Goal: Information Seeking & Learning: Learn about a topic

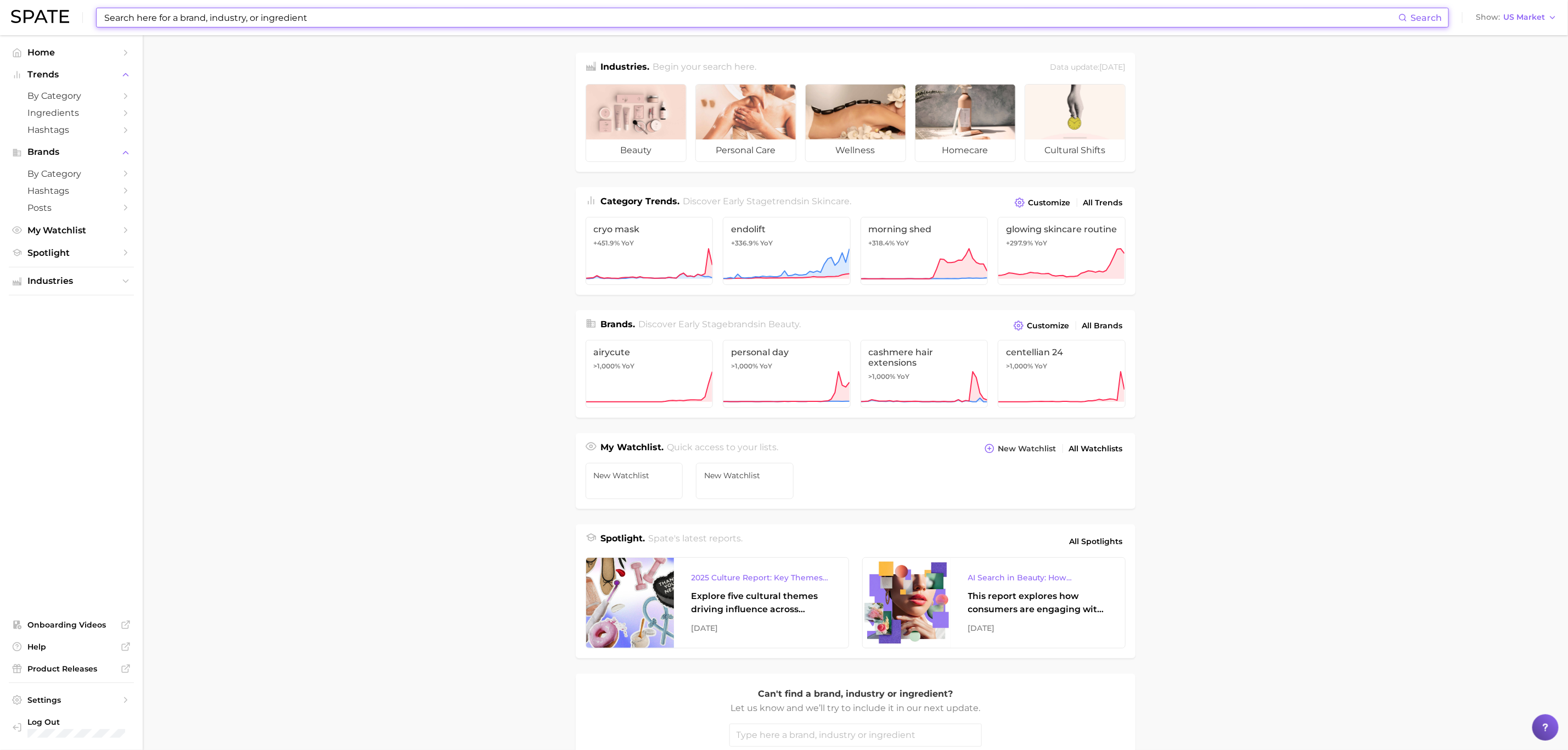
click at [292, 20] on input at bounding box center [751, 17] width 1296 height 18
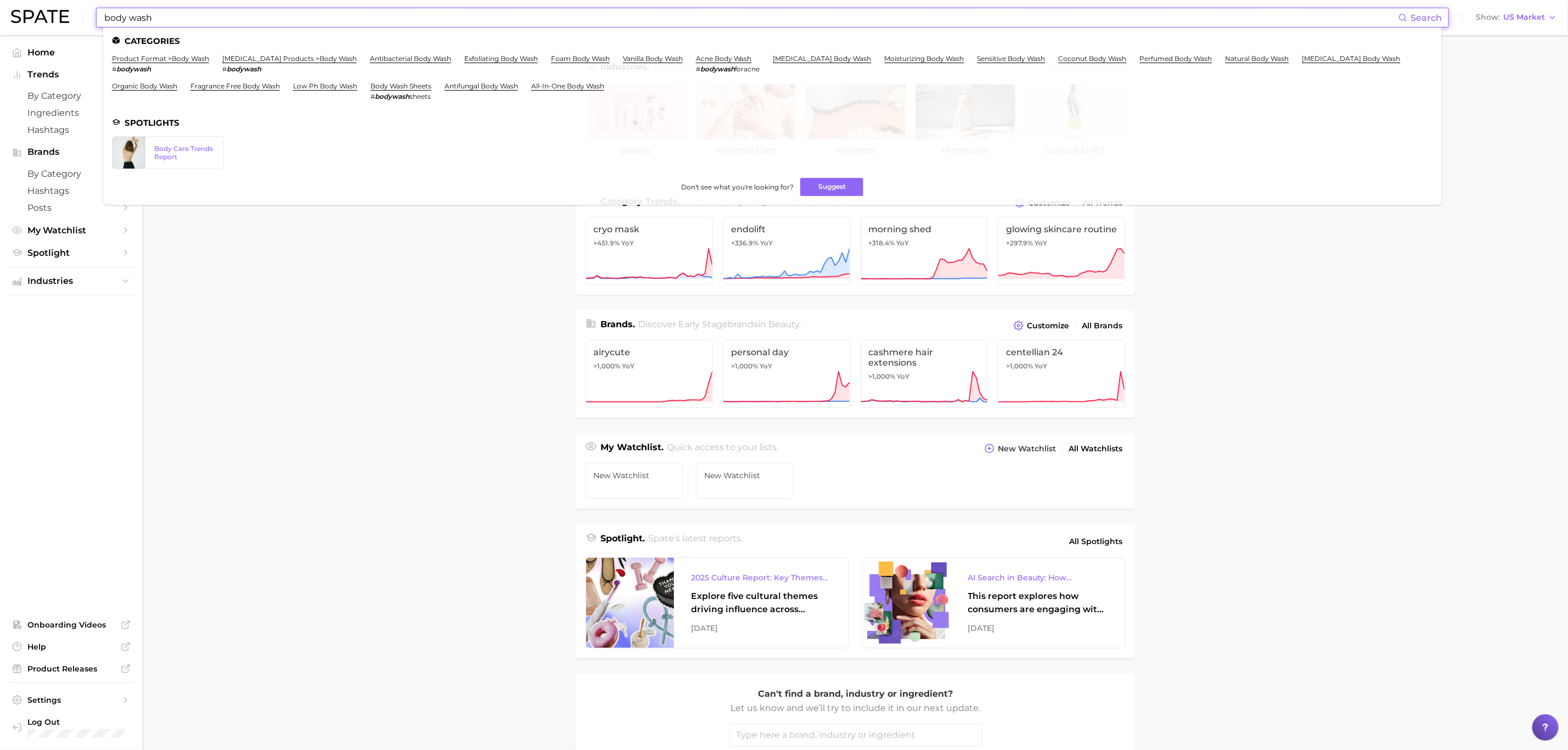
type input "body wash"
click at [323, 56] on link "[MEDICAL_DATA] products > body wash" at bounding box center [289, 58] width 134 height 8
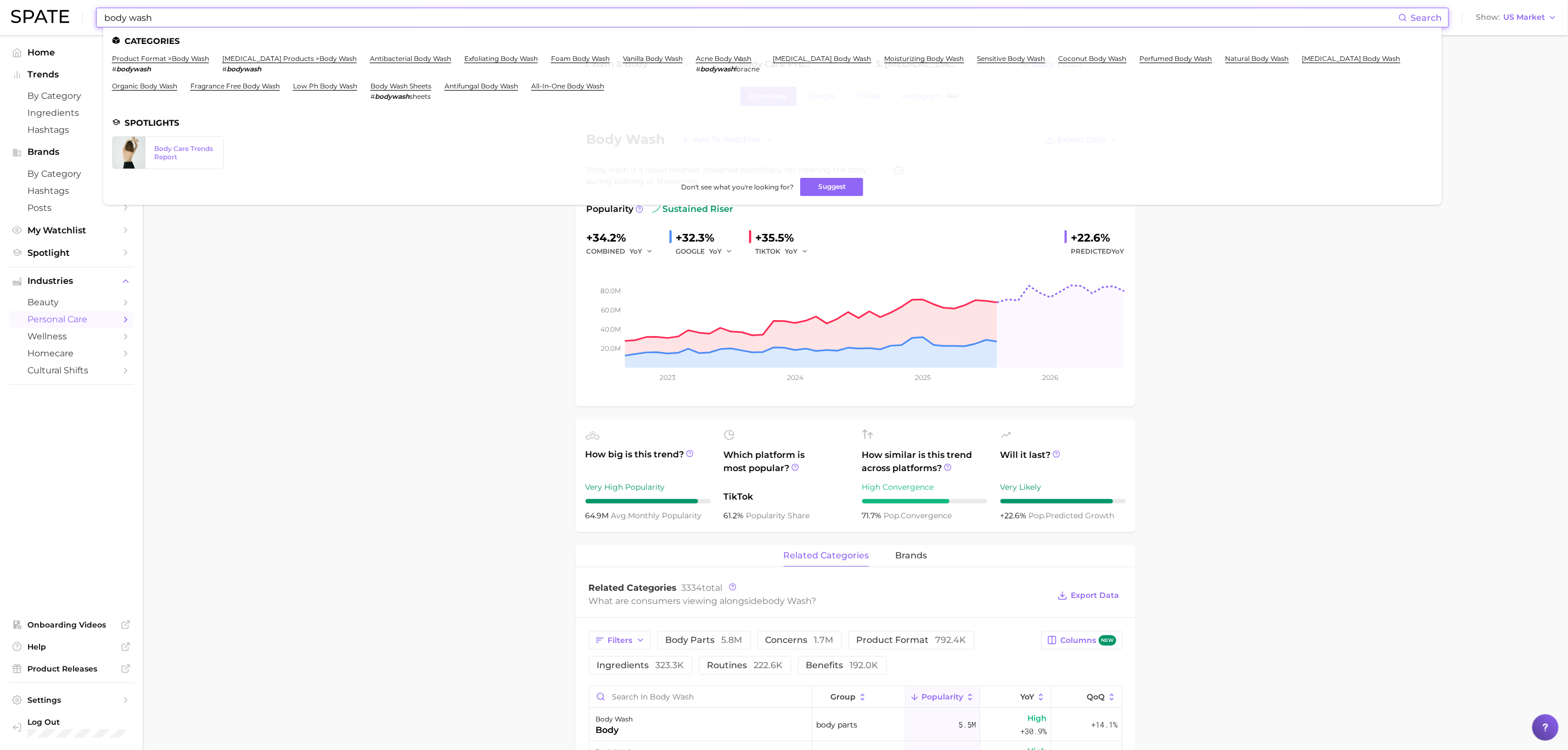
click at [187, 17] on input "body wash" at bounding box center [751, 17] width 1296 height 18
click at [720, 60] on link "acne body wash" at bounding box center [724, 58] width 56 height 8
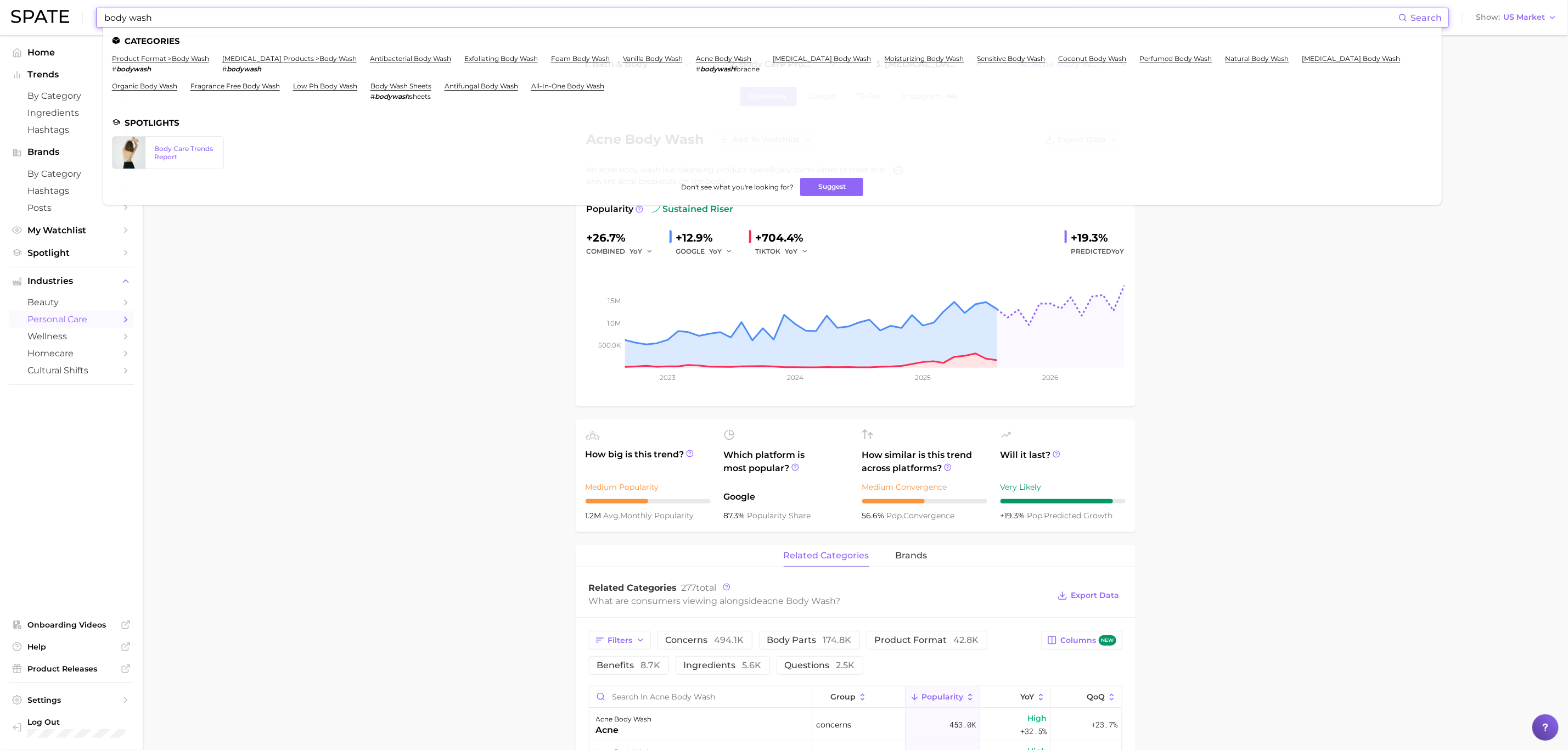
drag, startPoint x: 185, startPoint y: 10, endPoint x: 46, endPoint y: 12, distance: 139.0
click at [46, 12] on div "body wash Search Categories product format > body wash # bodywash [MEDICAL_DATA…" at bounding box center [784, 17] width 1547 height 35
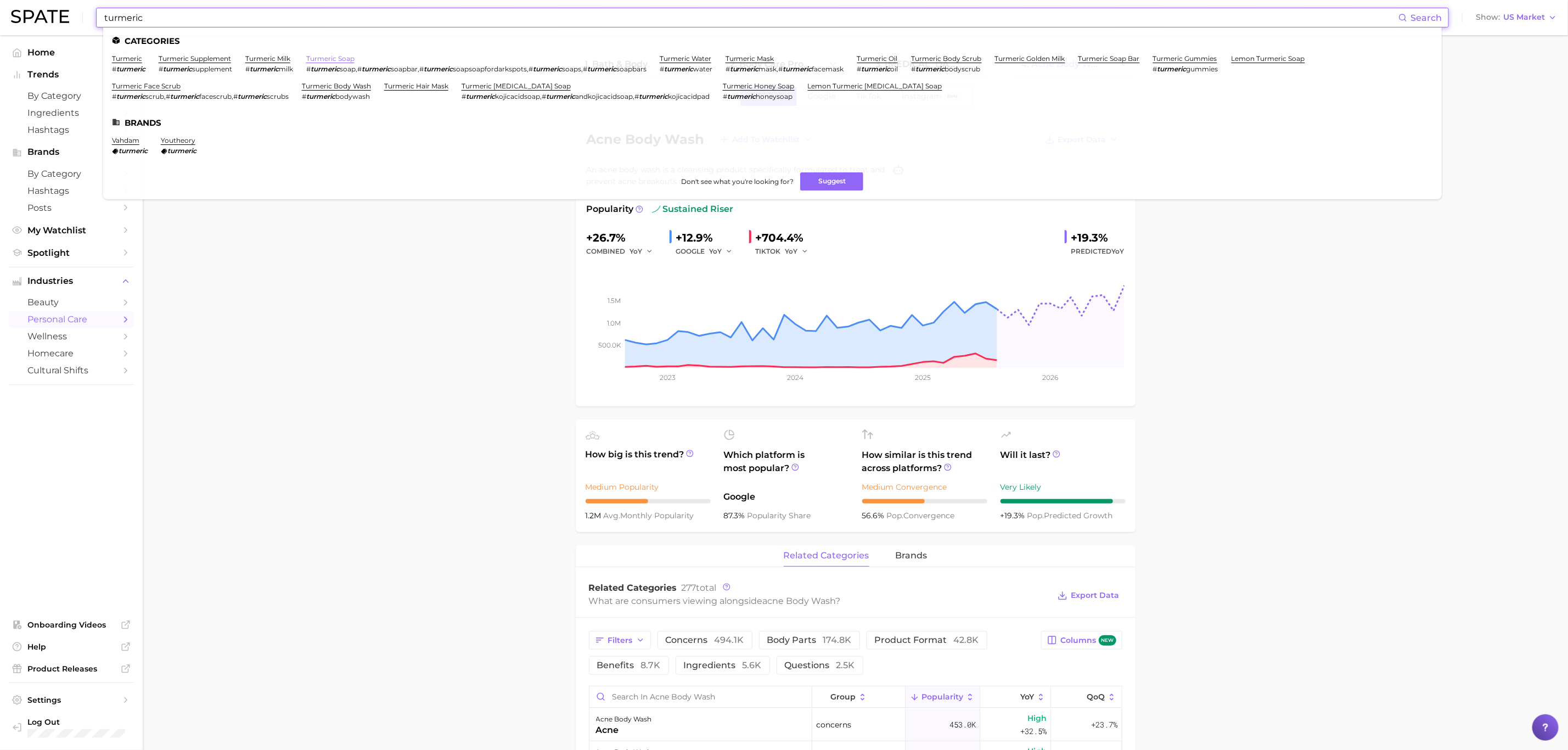
click at [341, 61] on link "turmeric soap" at bounding box center [330, 58] width 48 height 8
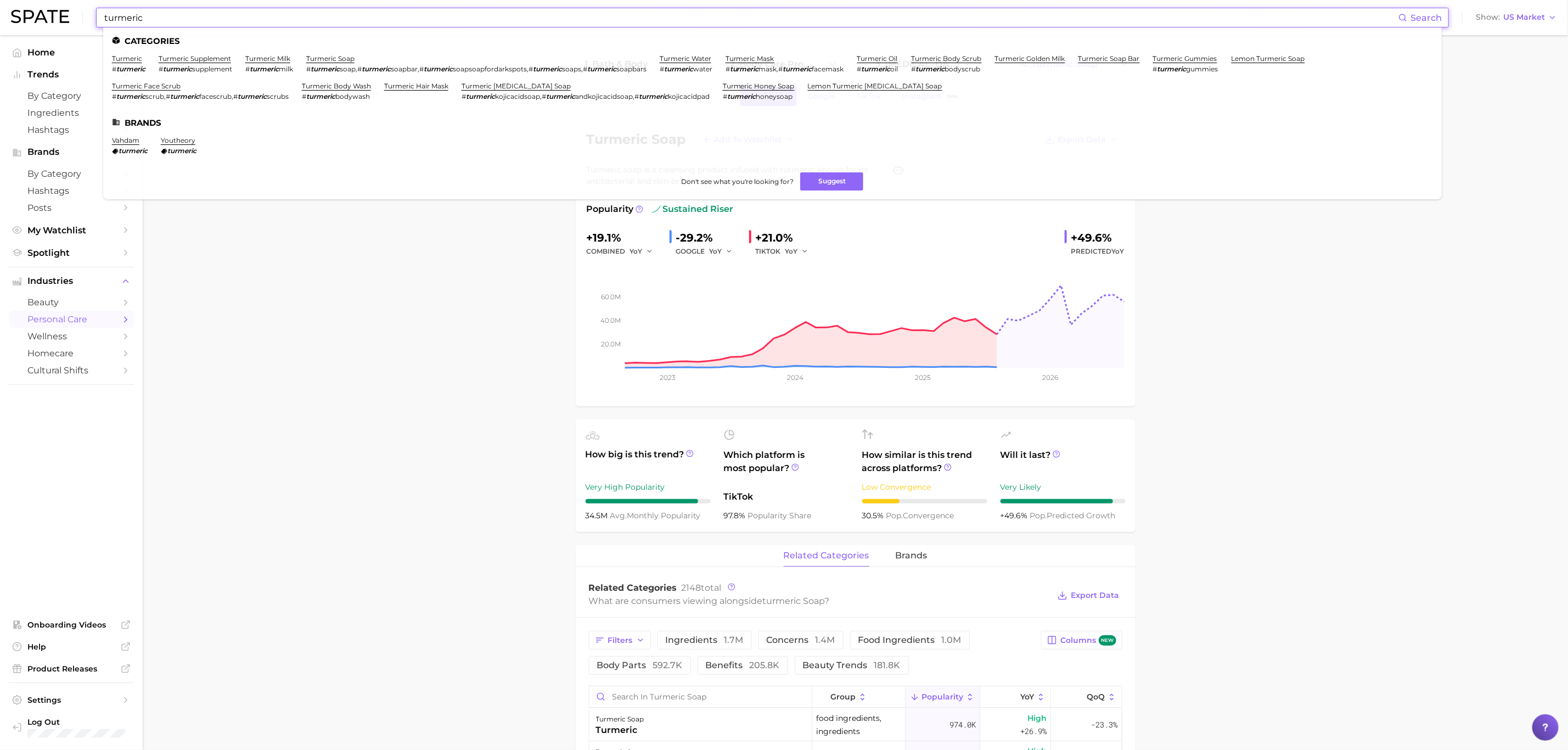
drag, startPoint x: 251, startPoint y: 17, endPoint x: 0, endPoint y: 23, distance: 251.1
click at [0, 23] on header "turmeric Search Categories turmeric # turmeric turmeric supplement # turmeric s…" at bounding box center [784, 17] width 1568 height 35
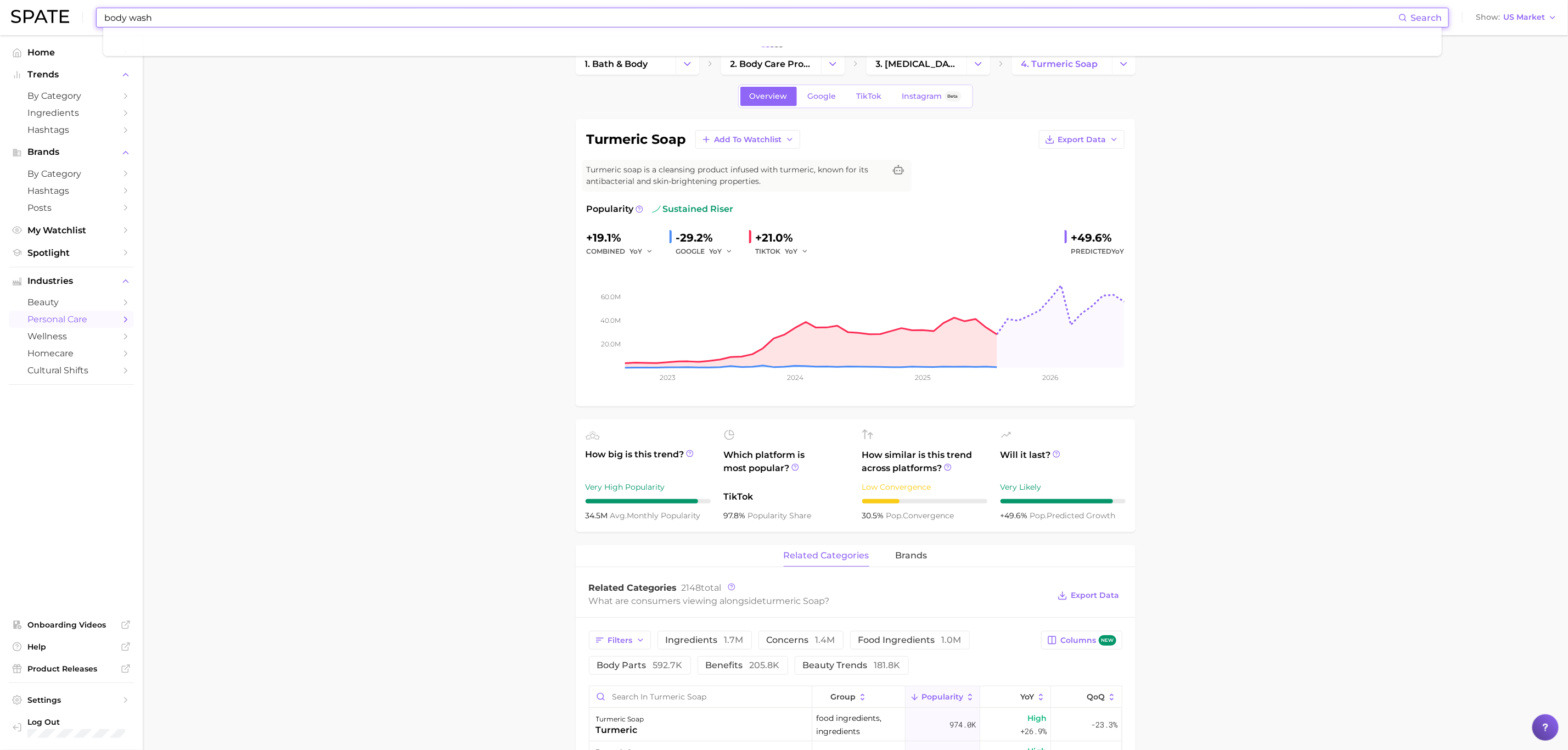
type input "body wash"
click at [909, 61] on span "3. [MEDICAL_DATA] products" at bounding box center [917, 64] width 81 height 10
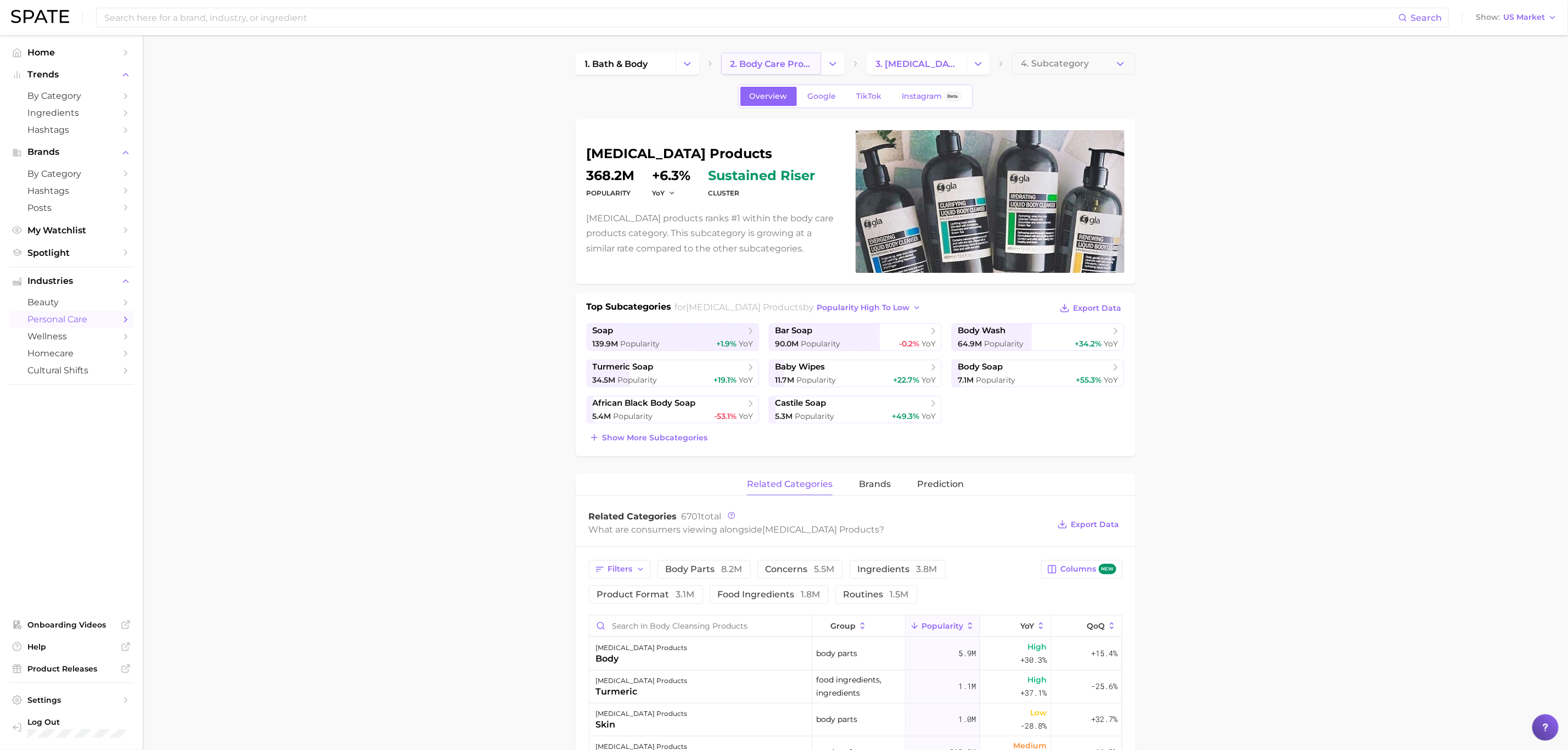
click at [779, 66] on span "2. body care products" at bounding box center [771, 64] width 81 height 10
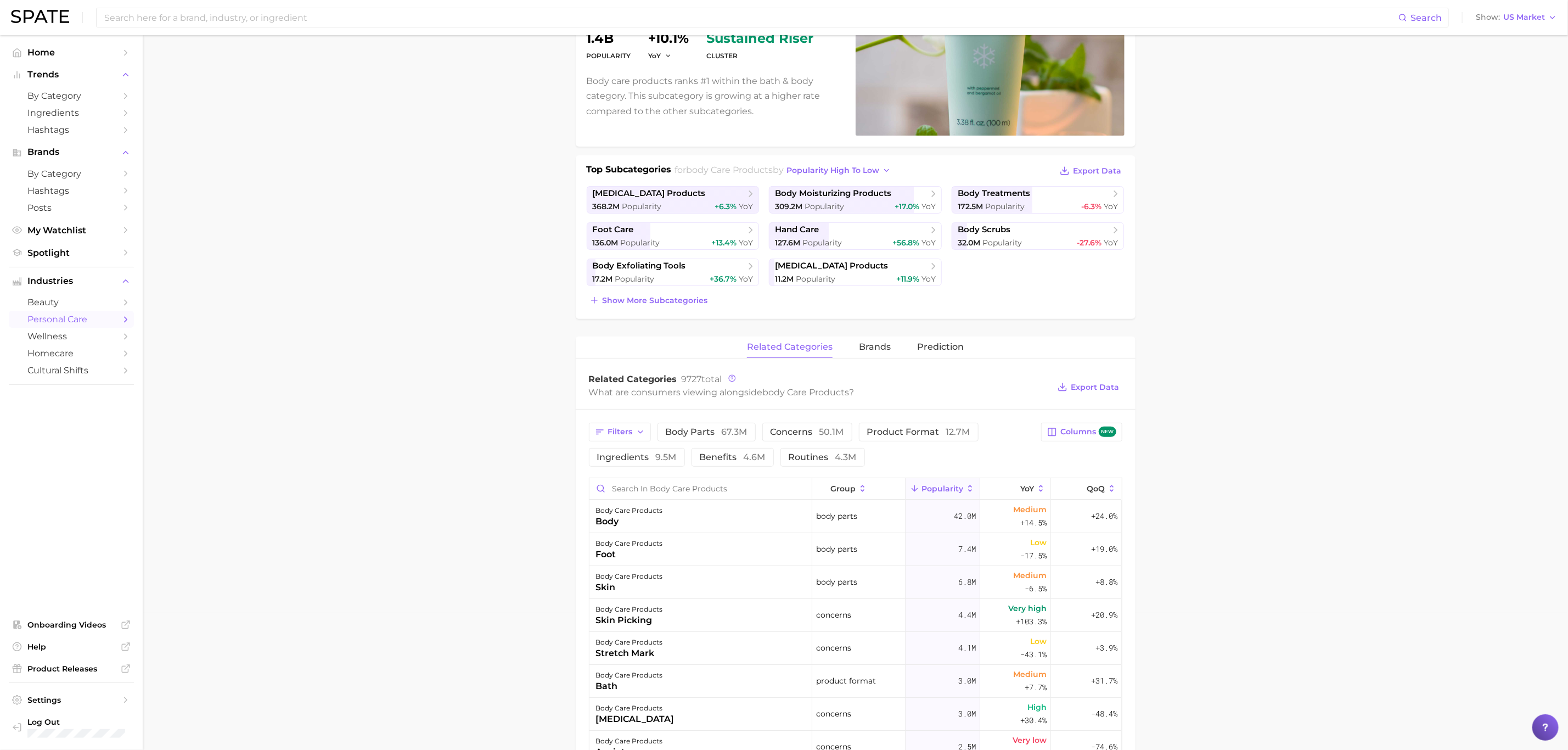
scroll to position [164, 0]
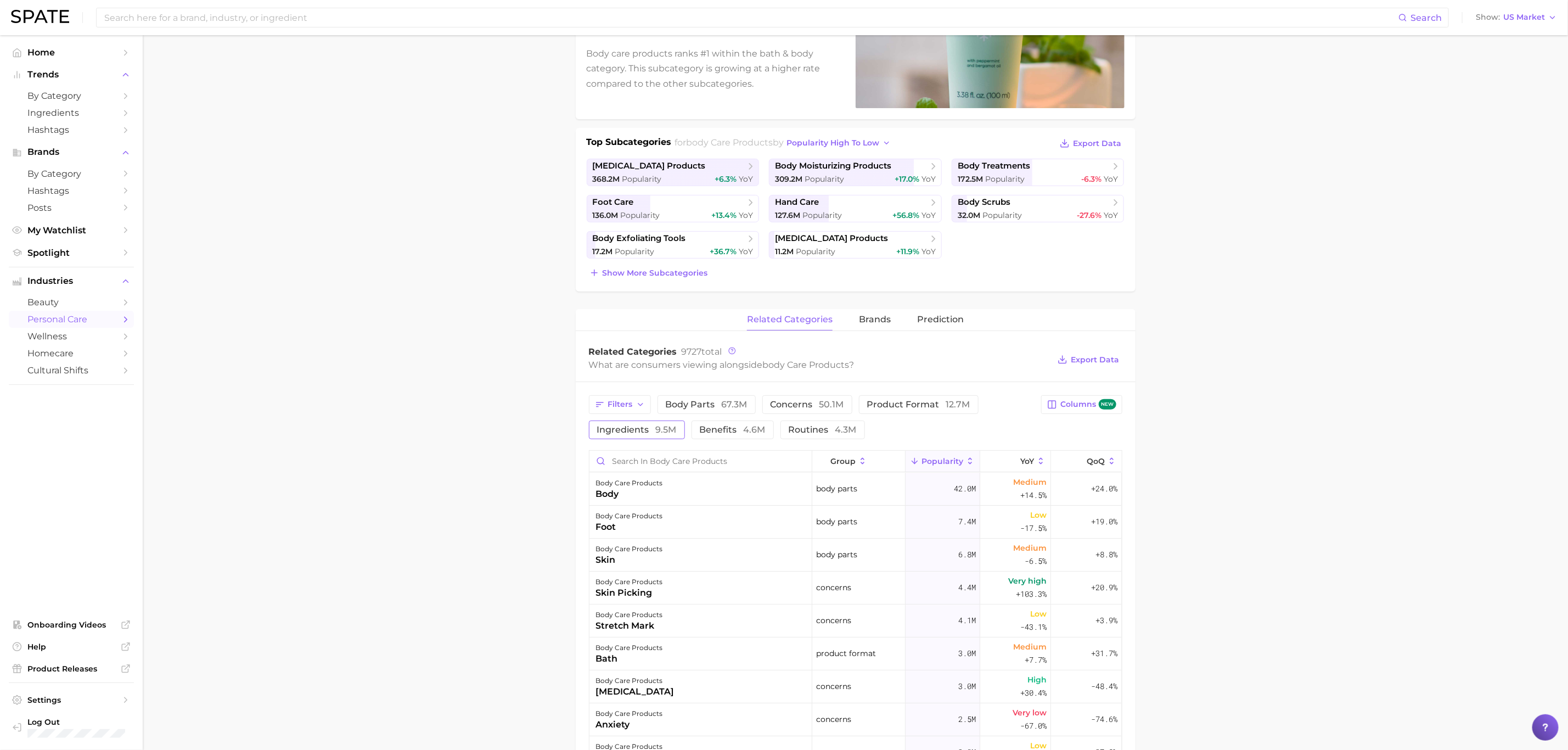
click at [623, 430] on span "ingredients 9.5m" at bounding box center [637, 430] width 80 height 9
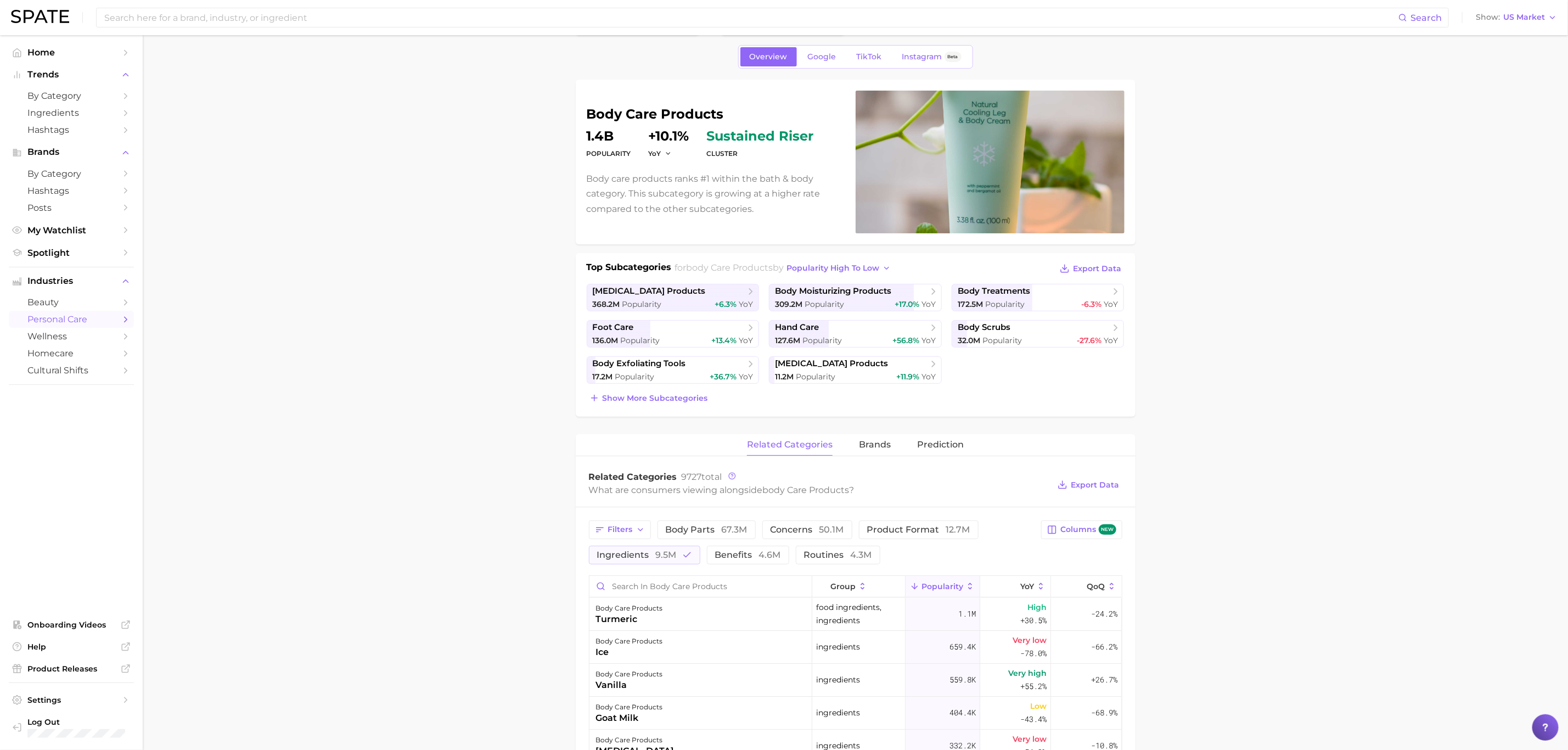
scroll to position [0, 0]
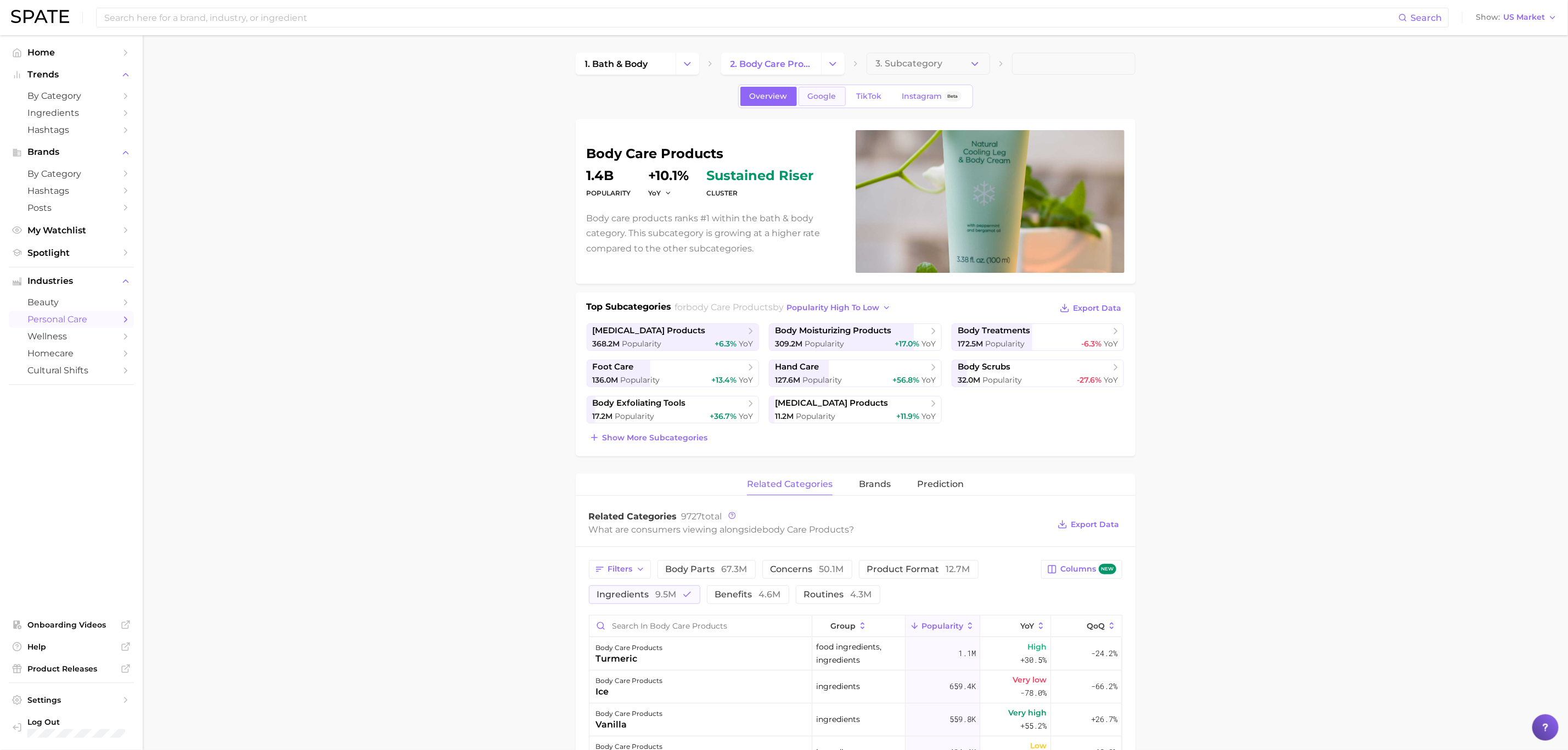
click at [814, 102] on link "Google" at bounding box center [822, 96] width 47 height 19
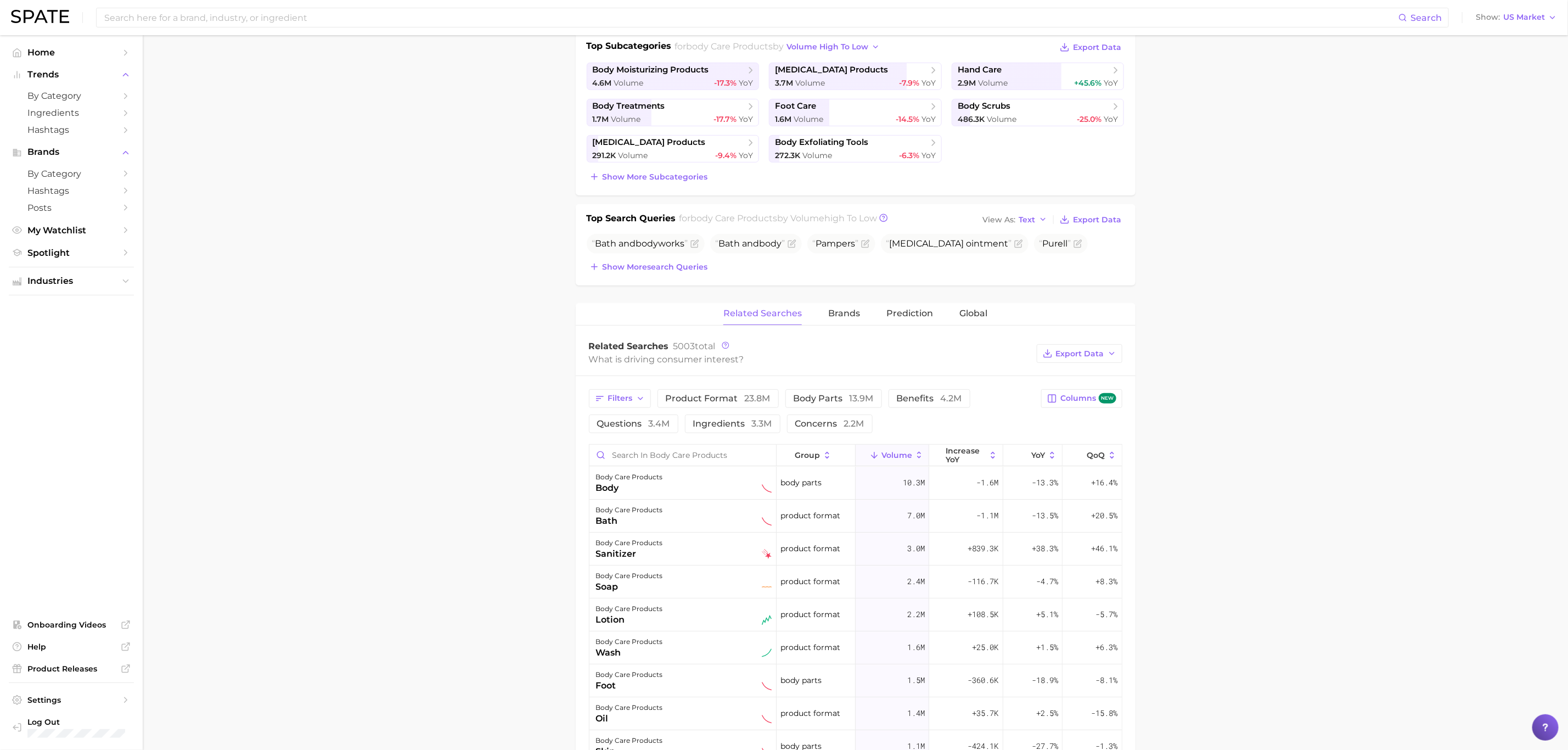
scroll to position [412, 0]
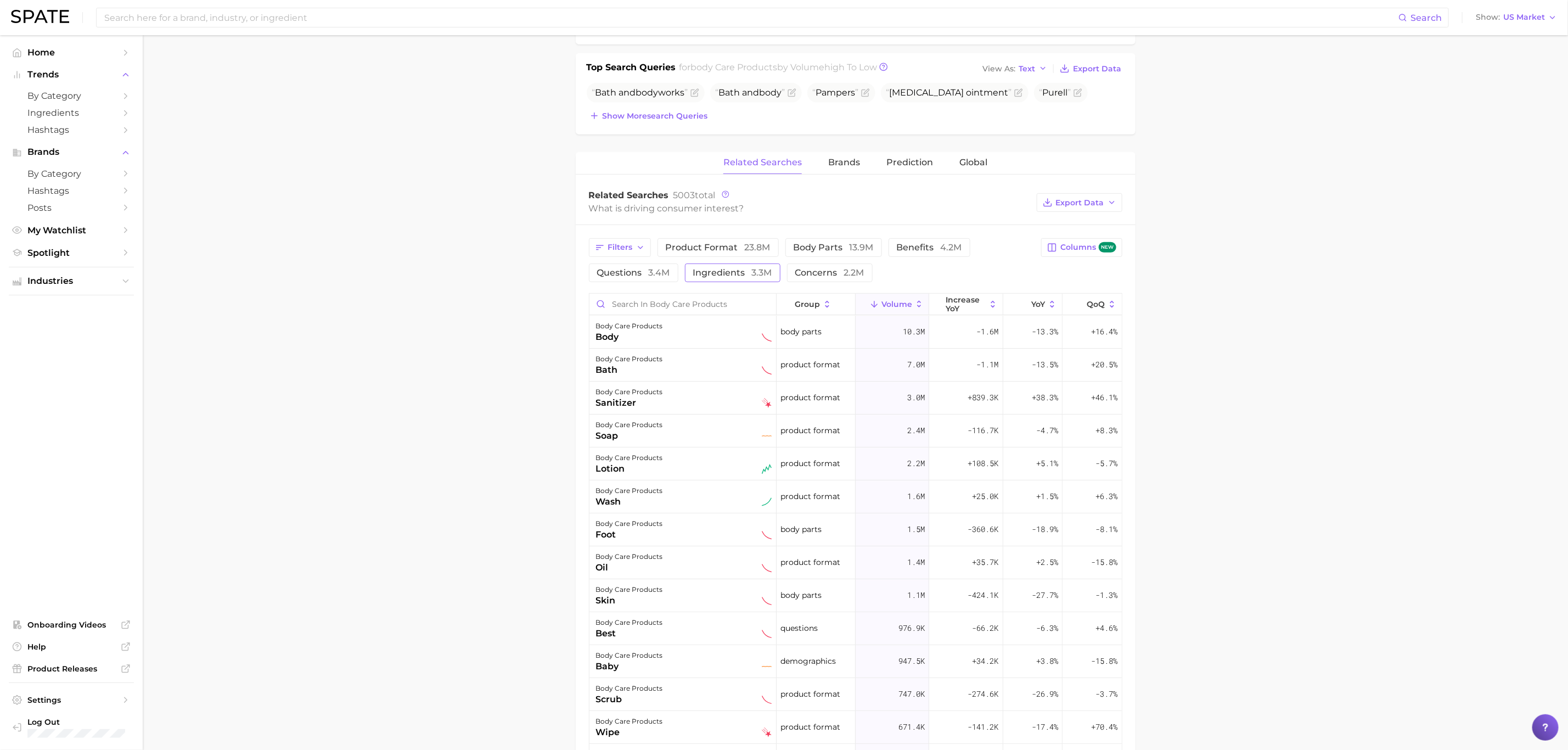
click at [728, 273] on span "ingredients 3.3m" at bounding box center [733, 273] width 79 height 10
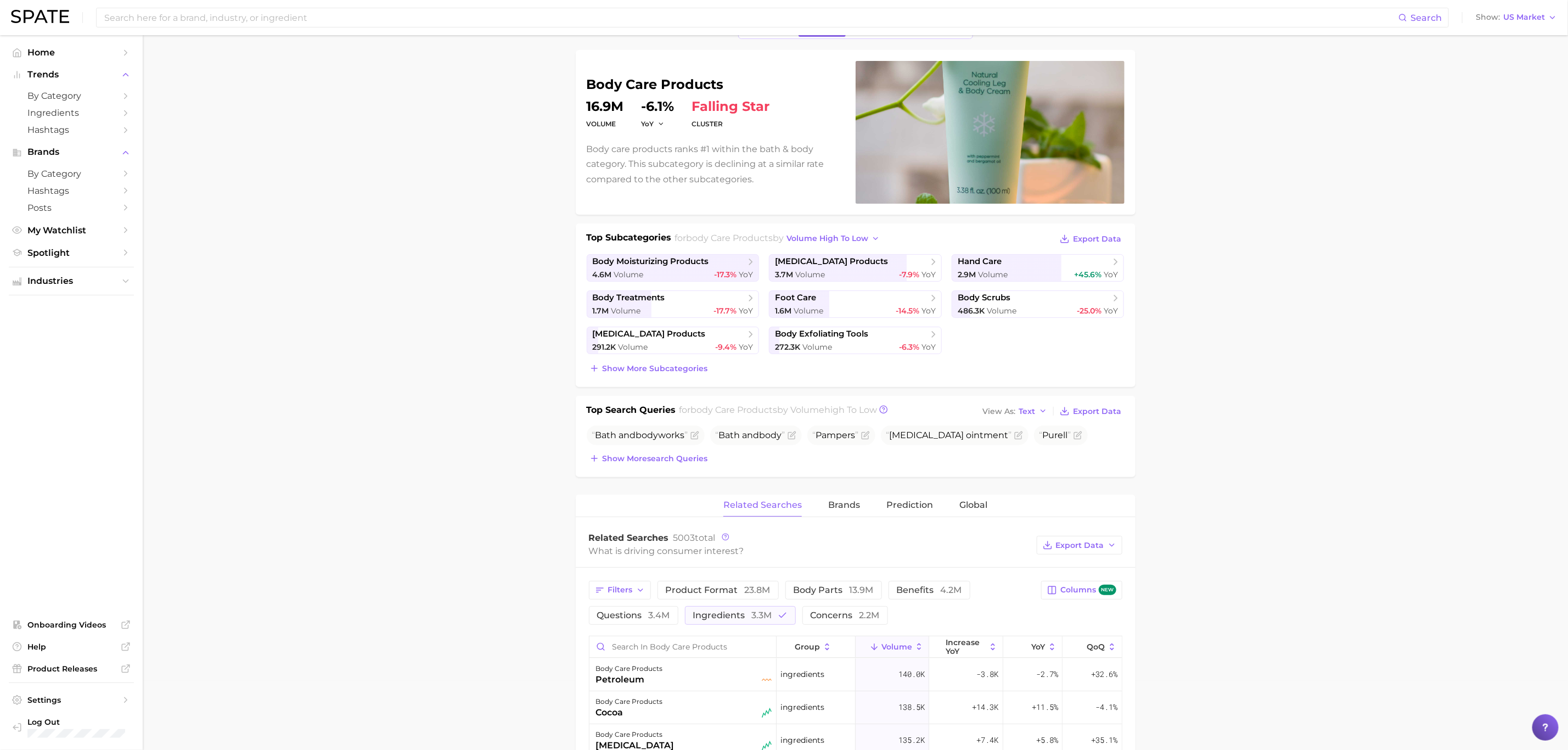
scroll to position [0, 0]
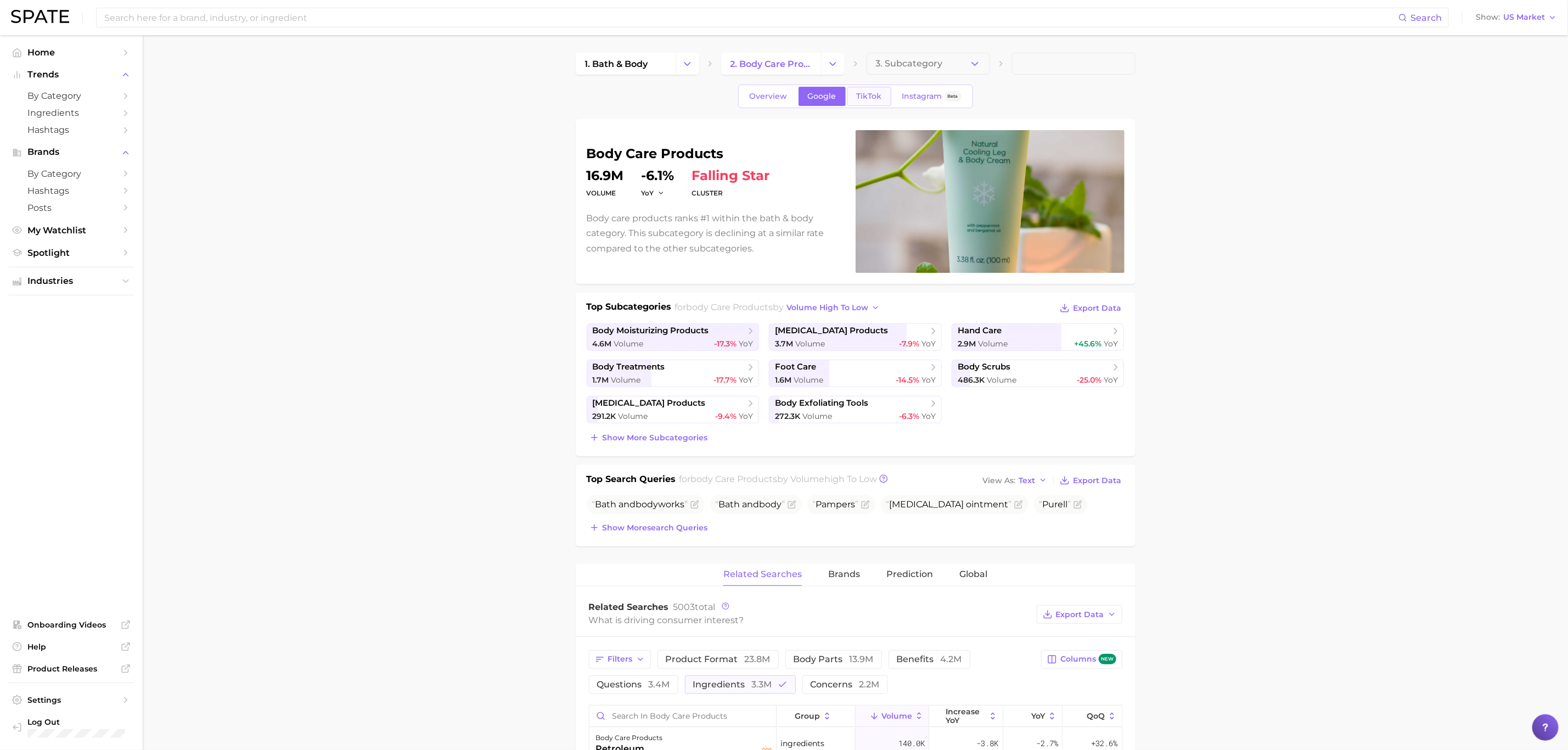
click at [871, 96] on span "TikTok" at bounding box center [869, 96] width 25 height 9
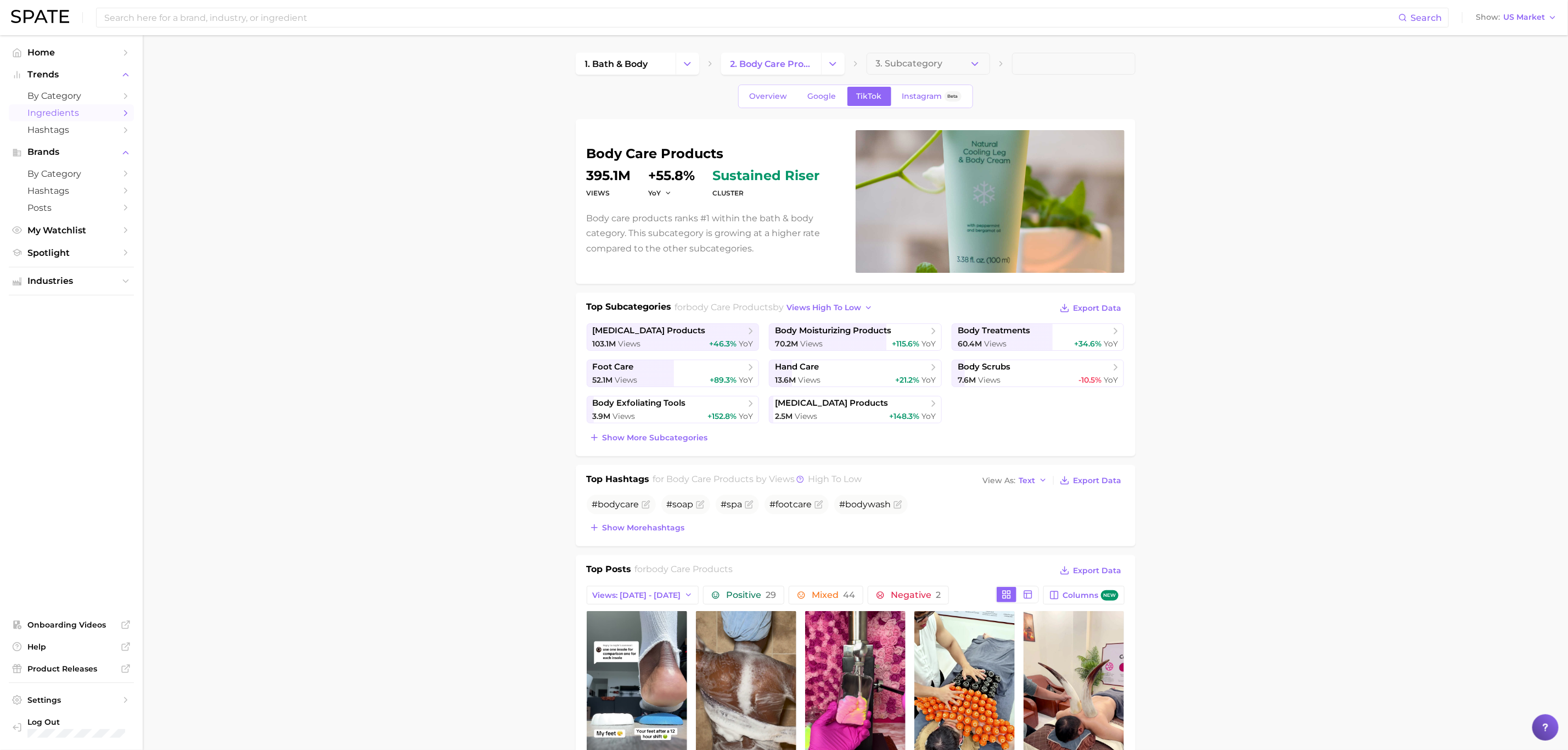
click at [66, 110] on span "Ingredients" at bounding box center [71, 112] width 88 height 10
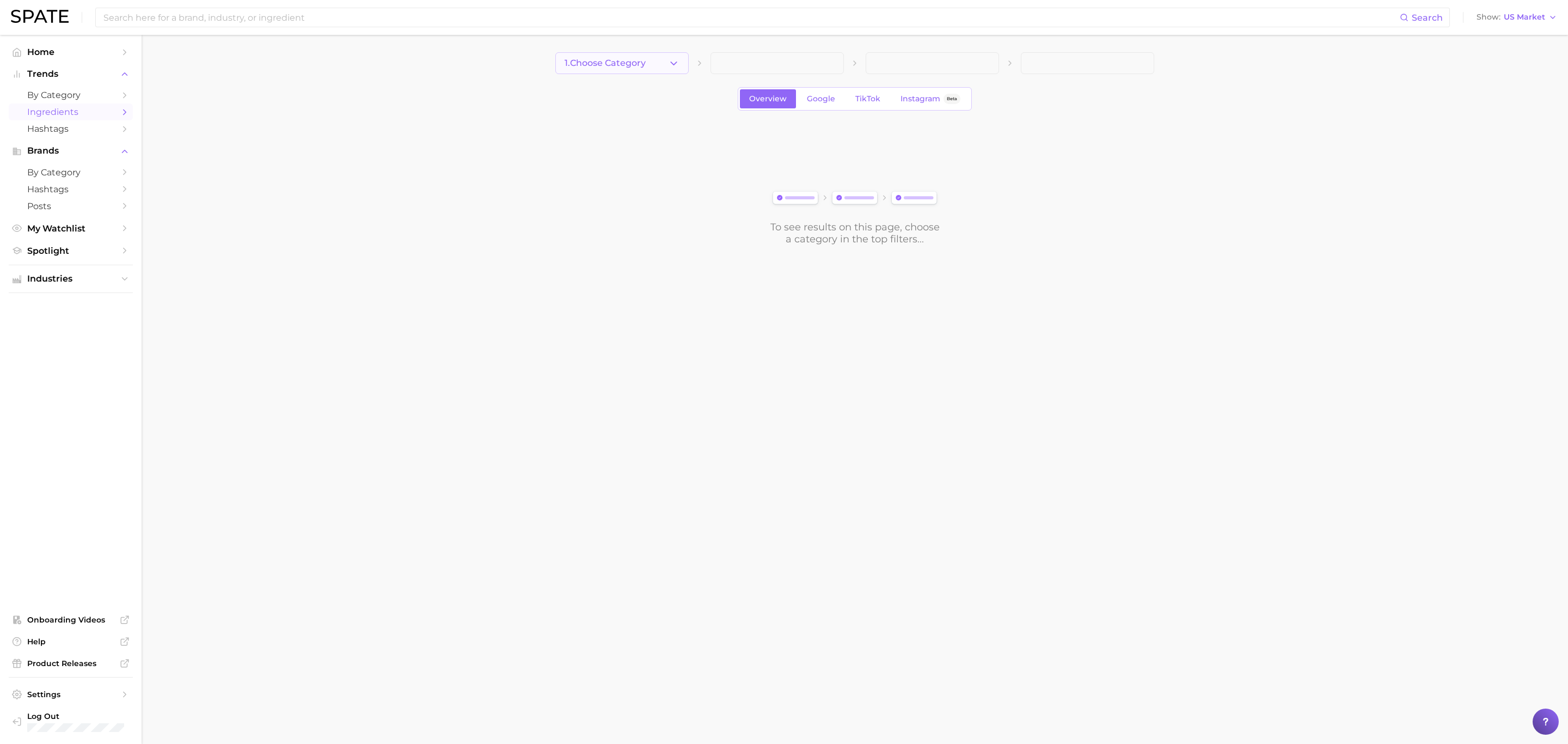
click at [670, 60] on icon "button" at bounding box center [673, 63] width 12 height 12
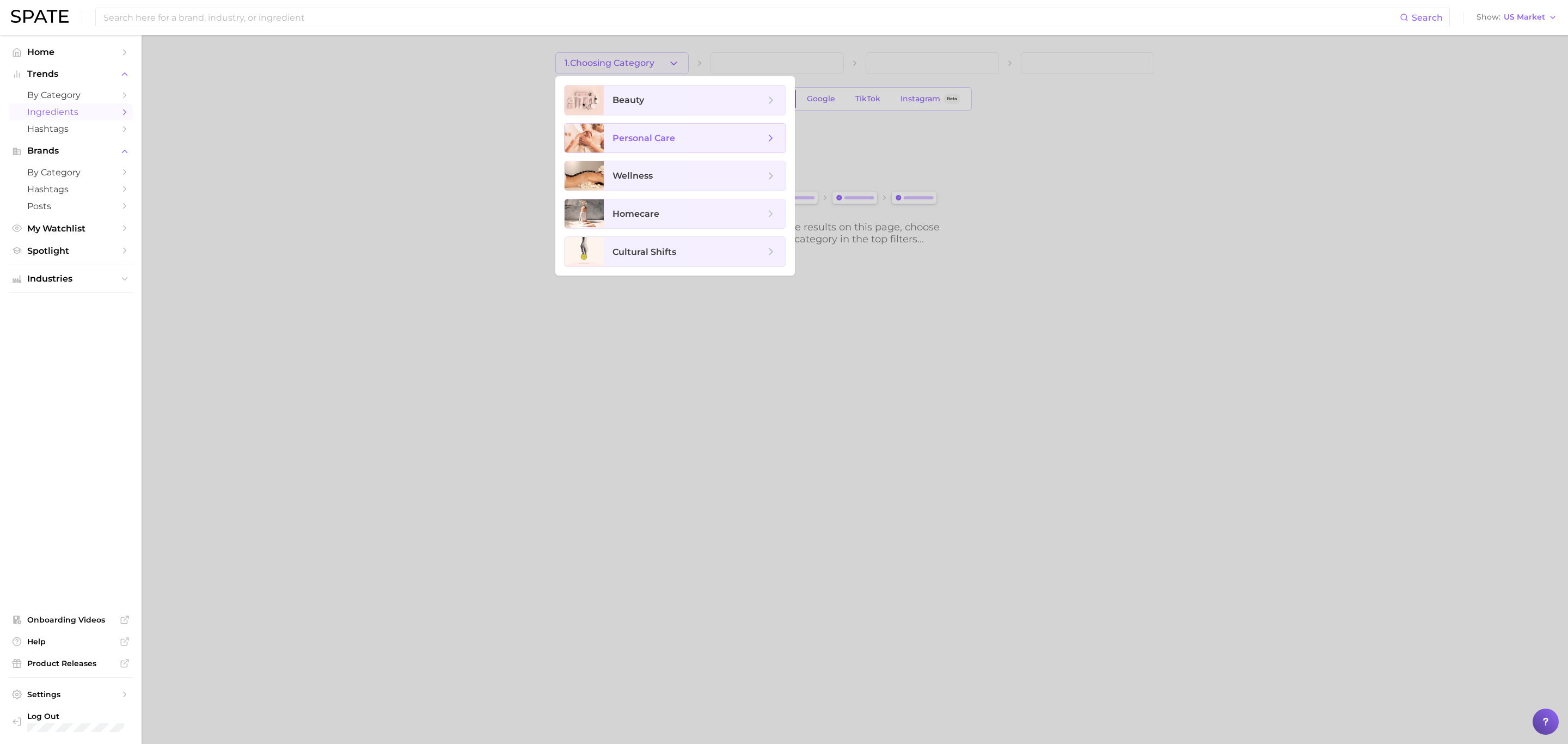
click at [684, 133] on span "personal care" at bounding box center [688, 138] width 152 height 12
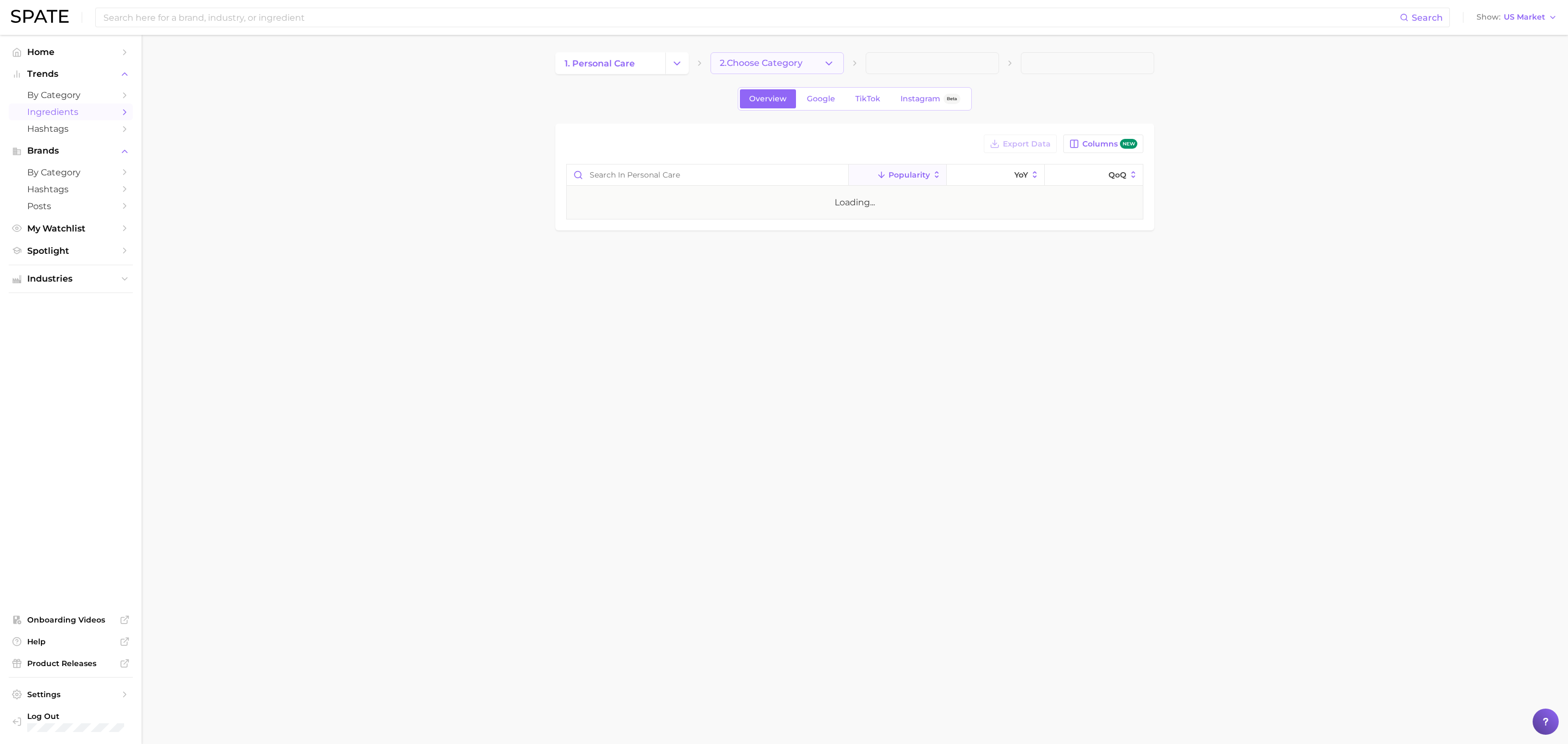
click at [815, 67] on button "2. Choose Category" at bounding box center [777, 63] width 133 height 22
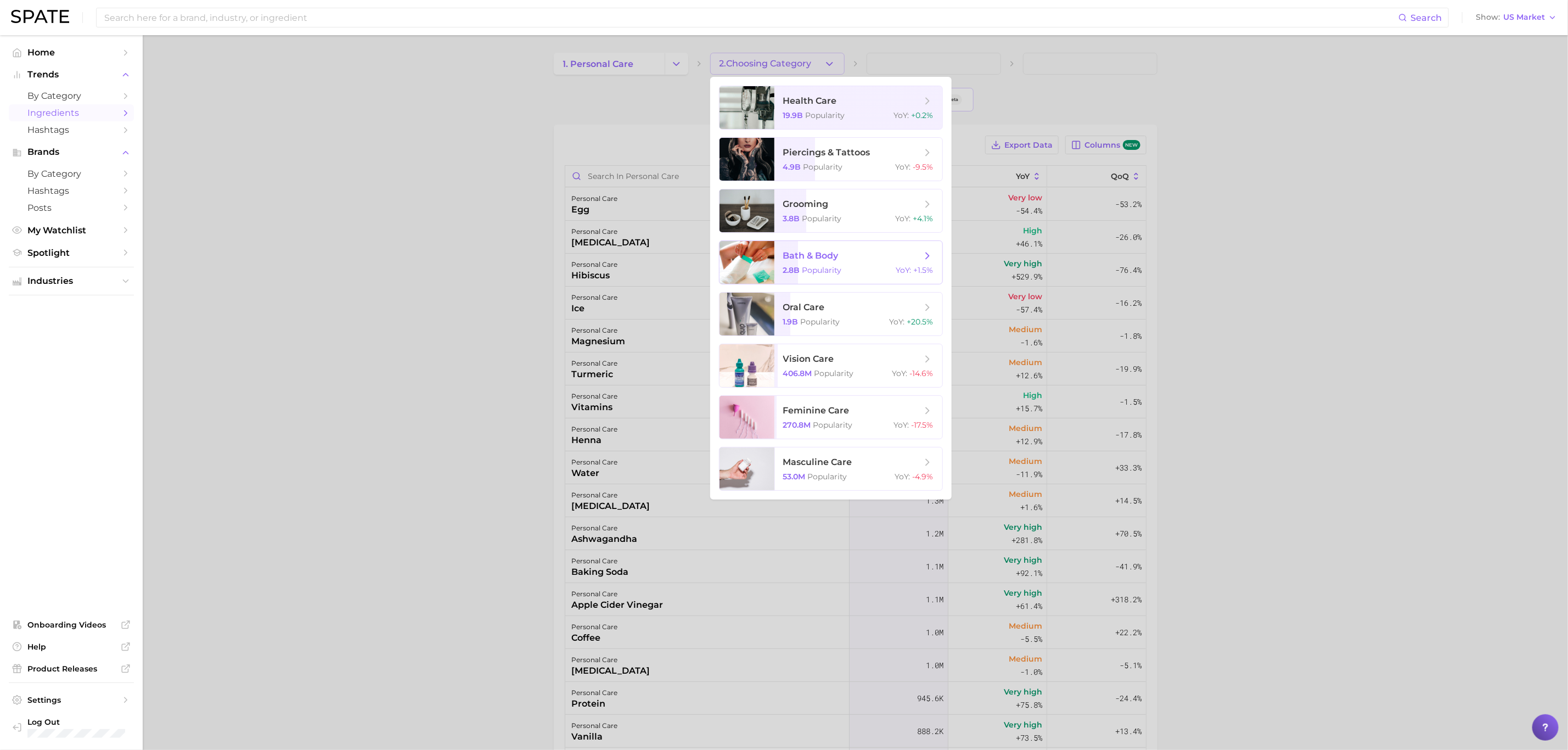
click at [837, 251] on span "bath & body" at bounding box center [811, 255] width 55 height 10
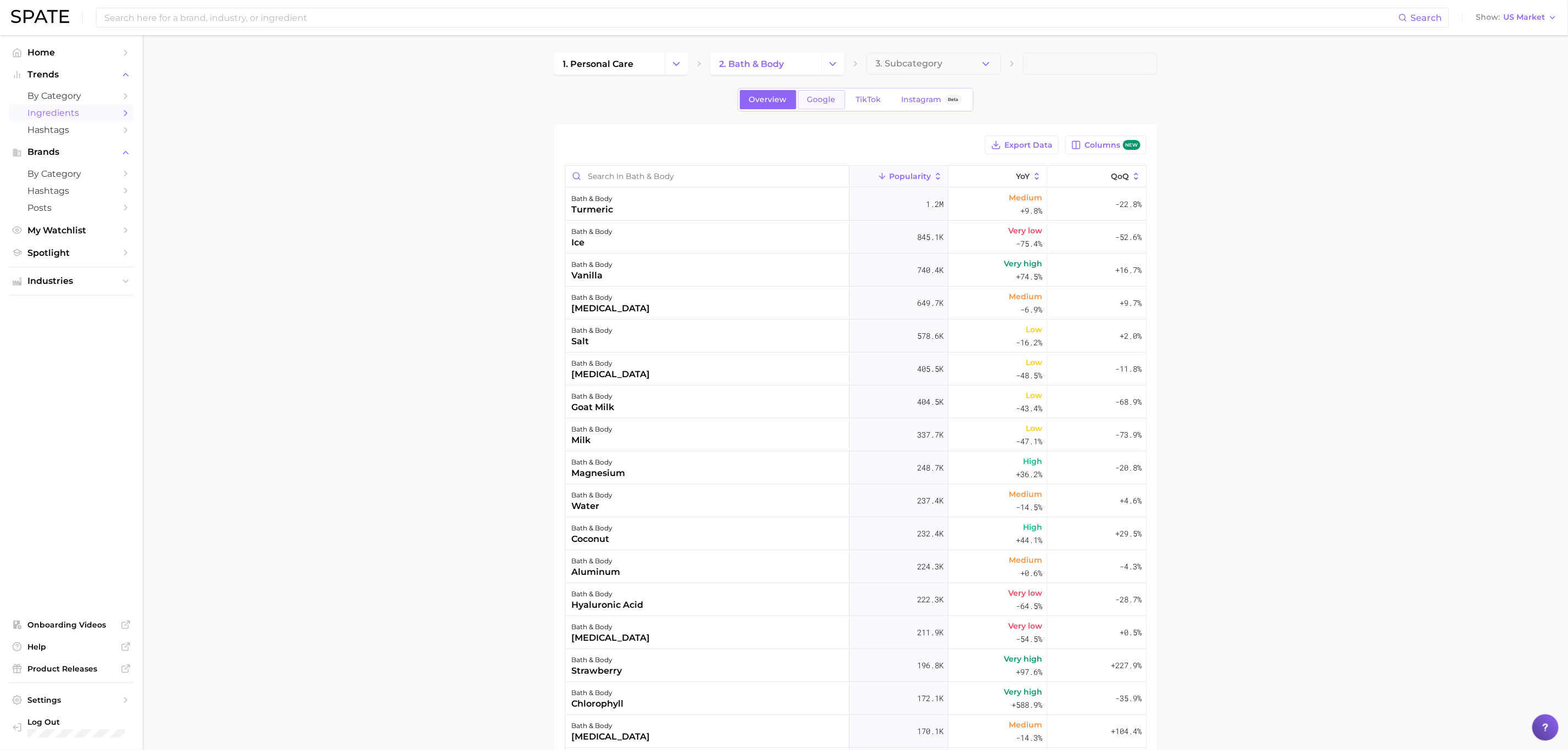
click at [822, 102] on span "Google" at bounding box center [822, 99] width 29 height 9
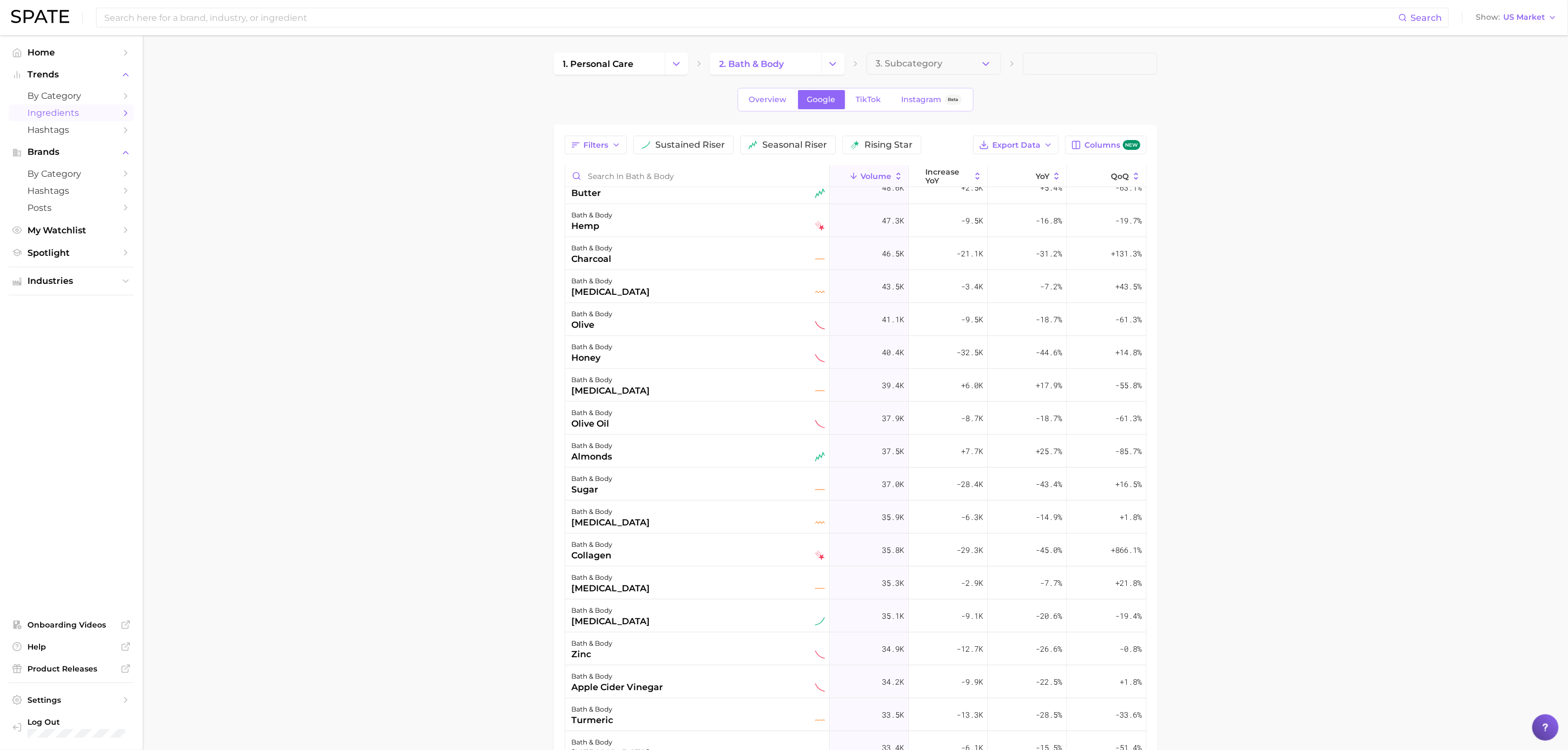
scroll to position [988, 0]
